Goal: Task Accomplishment & Management: Use online tool/utility

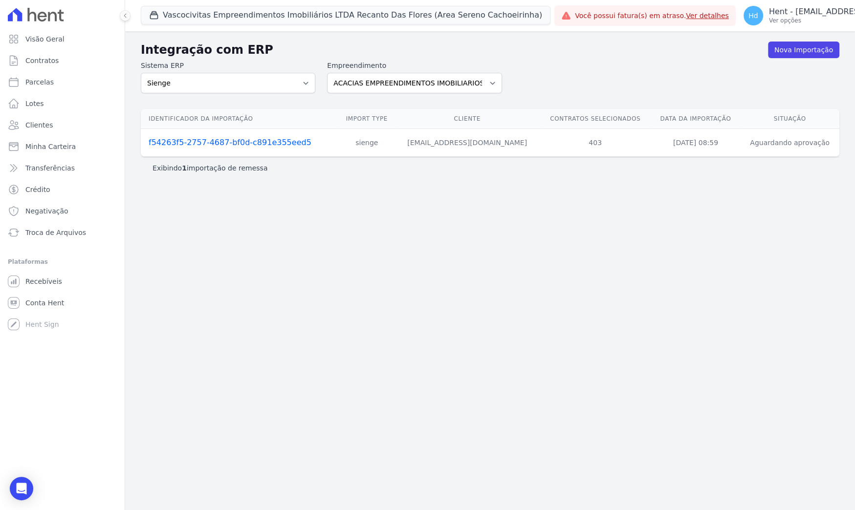
click at [255, 144] on link "f54263f5-2757-4687-bf0d-c891e355eed5" at bounding box center [230, 142] width 163 height 9
